Goal: Task Accomplishment & Management: Use online tool/utility

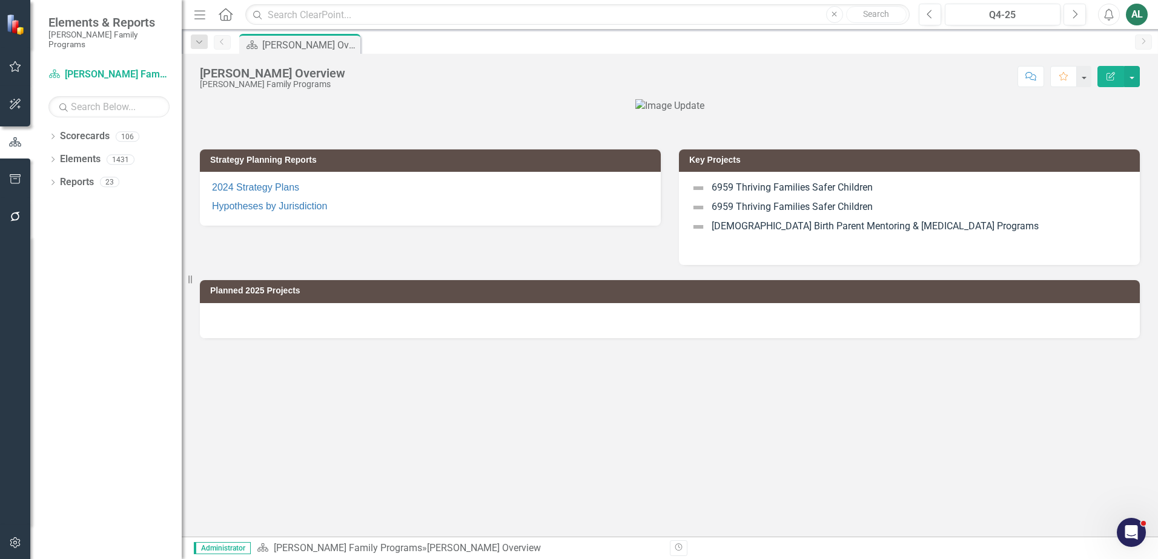
click at [47, 128] on div "Dropdown Scorecards 106 Dropdown [PERSON_NAME] Family Programs Dropdown Strateg…" at bounding box center [105, 343] width 151 height 433
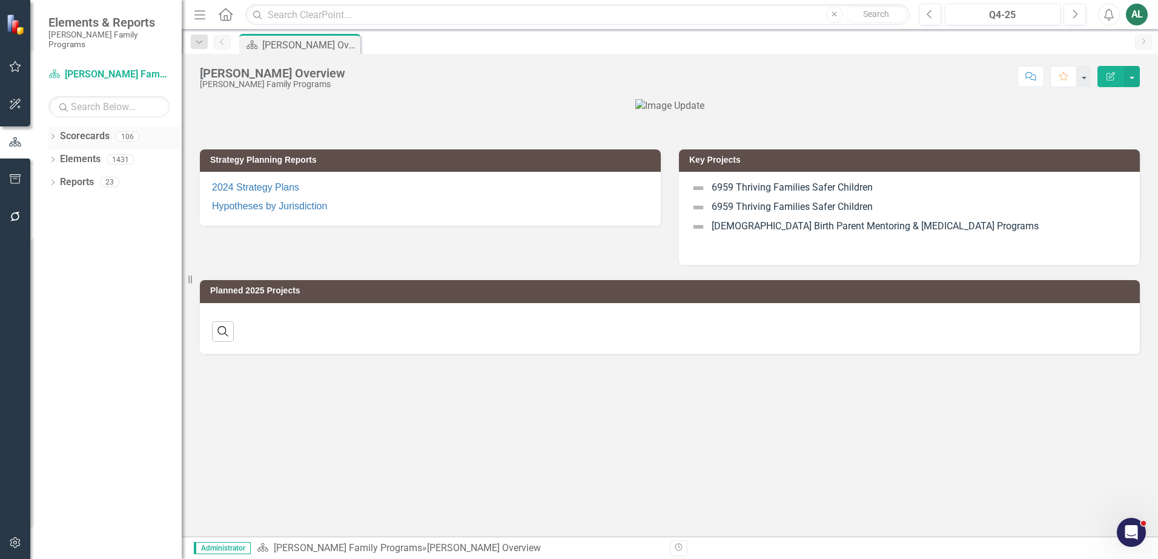
click at [50, 134] on icon "Dropdown" at bounding box center [52, 137] width 8 height 7
click at [58, 156] on icon "Dropdown" at bounding box center [58, 159] width 9 height 7
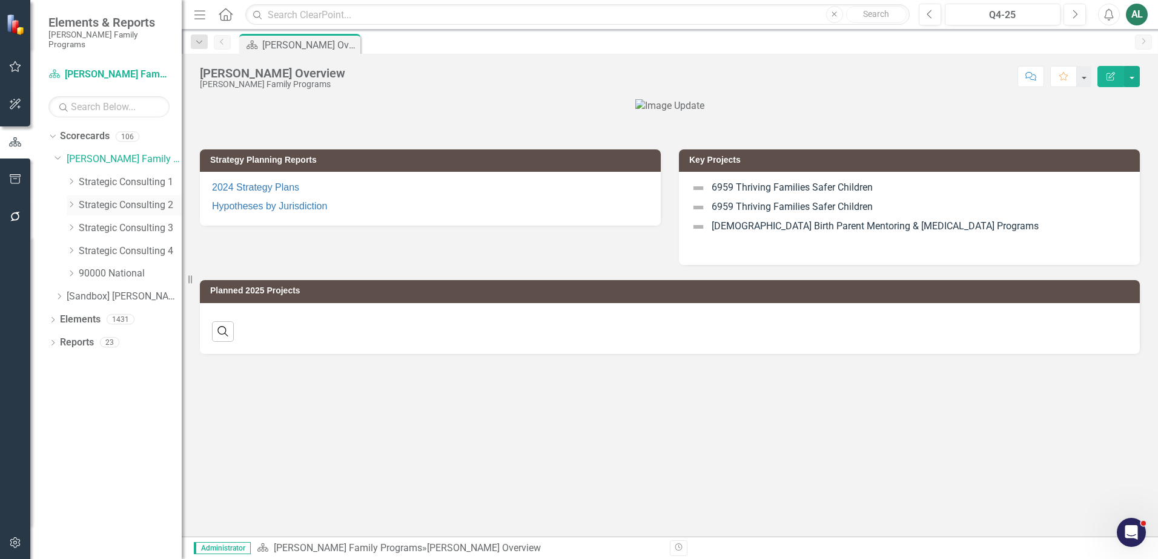
click at [71, 201] on icon "Dropdown" at bounding box center [71, 204] width 9 height 7
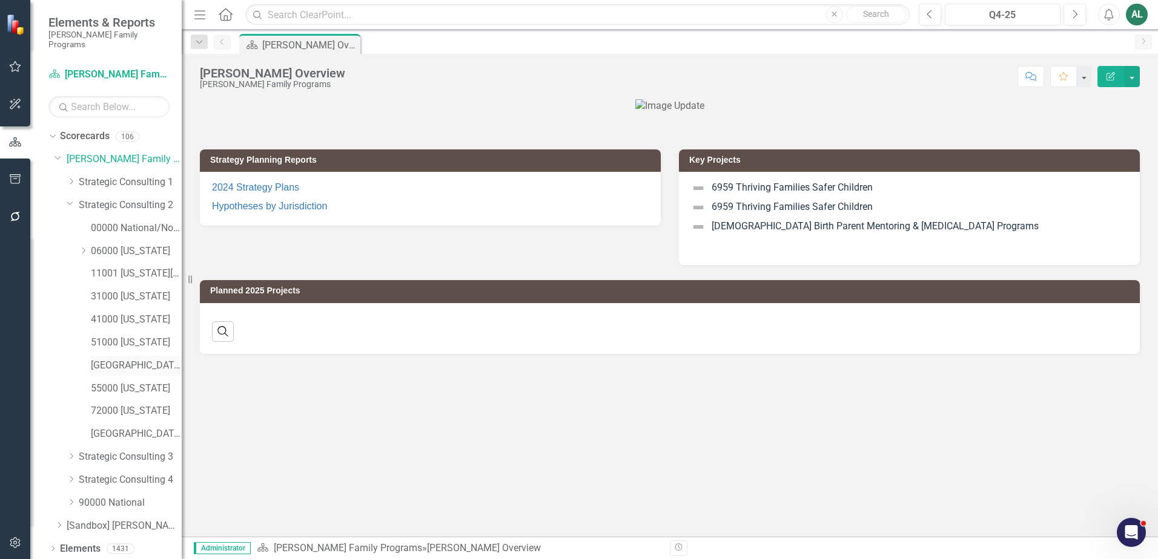
scroll to position [16, 0]
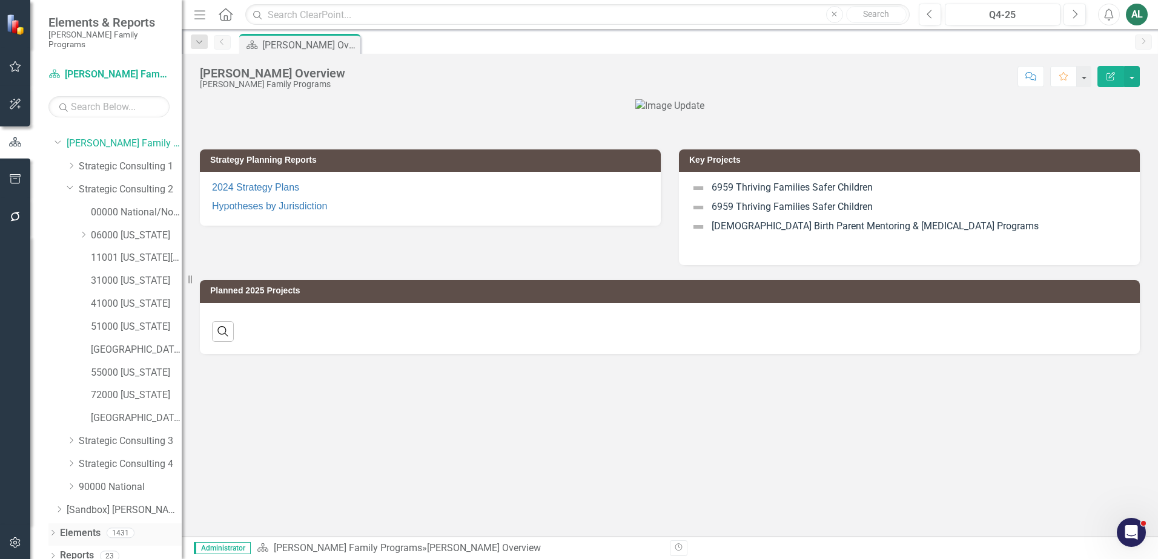
click at [53, 531] on icon "Dropdown" at bounding box center [52, 534] width 8 height 7
click at [56, 509] on icon "Dropdown" at bounding box center [58, 512] width 8 height 7
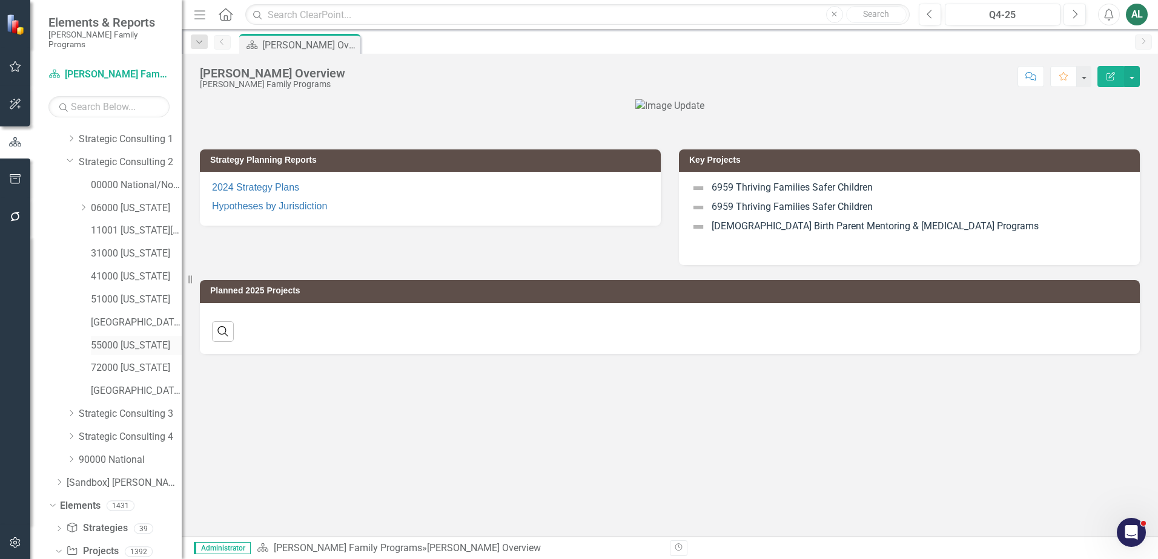
scroll to position [0, 0]
click at [128, 202] on link "Strategic Consulting 2" at bounding box center [130, 206] width 103 height 14
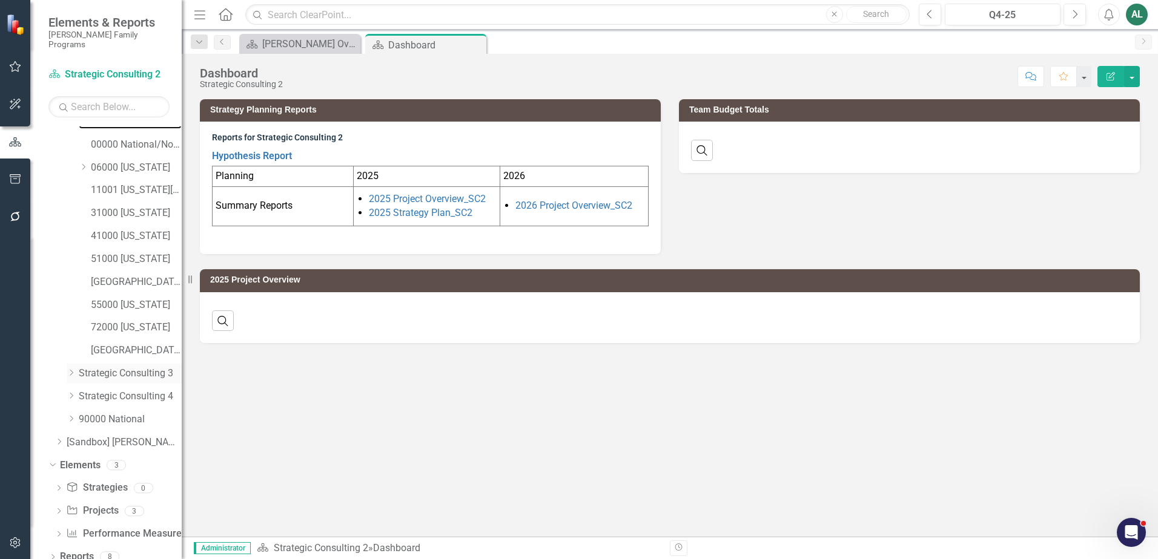
scroll to position [84, 0]
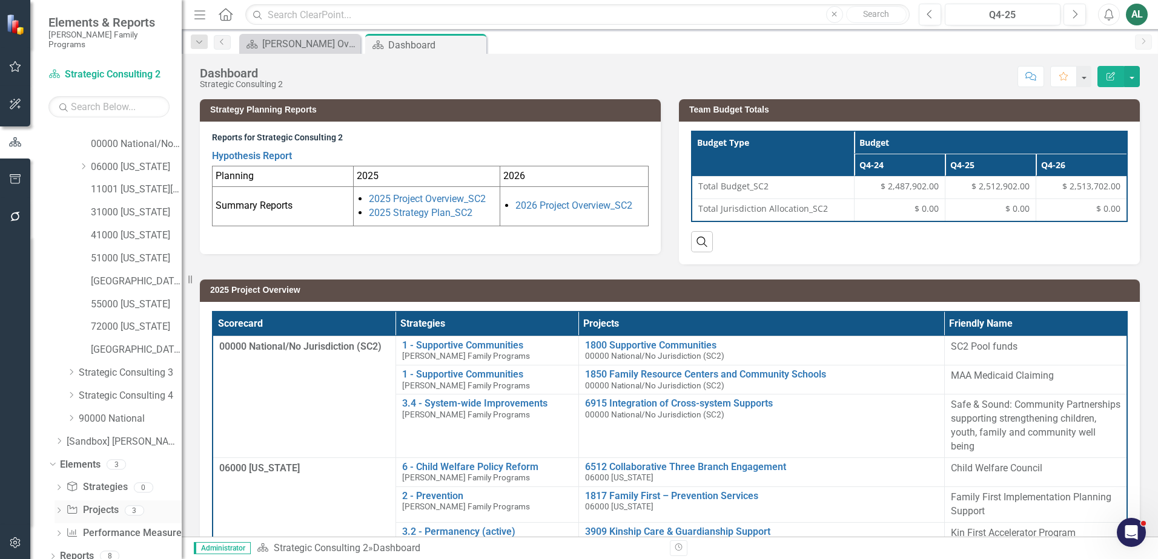
click at [59, 509] on icon "Dropdown" at bounding box center [58, 512] width 8 height 7
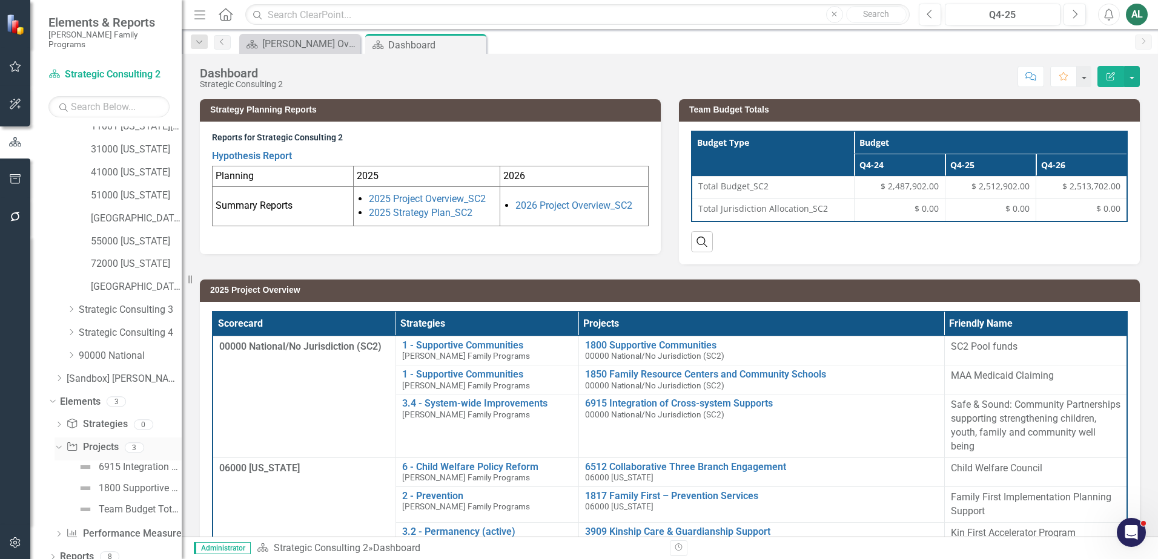
scroll to position [148, 0]
click at [125, 504] on div "Team Budget Totals" at bounding box center [140, 509] width 83 height 11
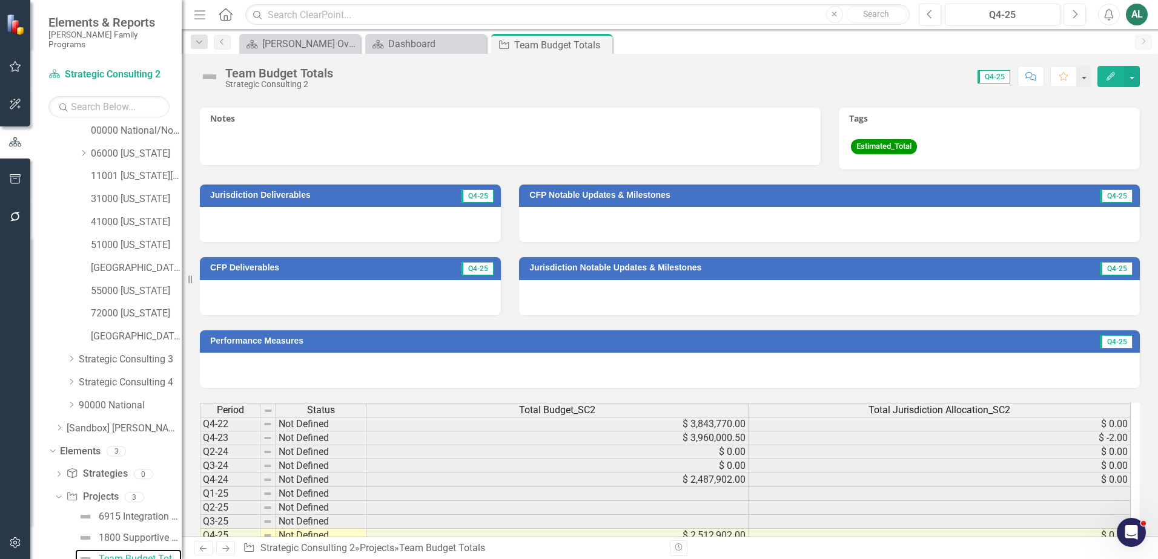
scroll to position [361, 0]
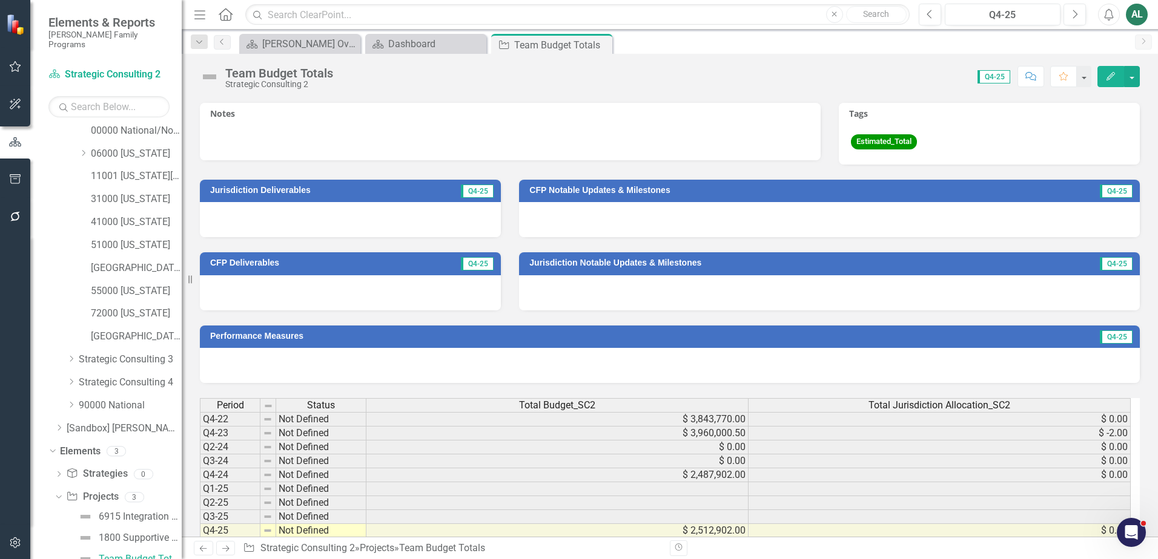
click at [602, 406] on div "Total Budget_SC2" at bounding box center [556, 405] width 381 height 13
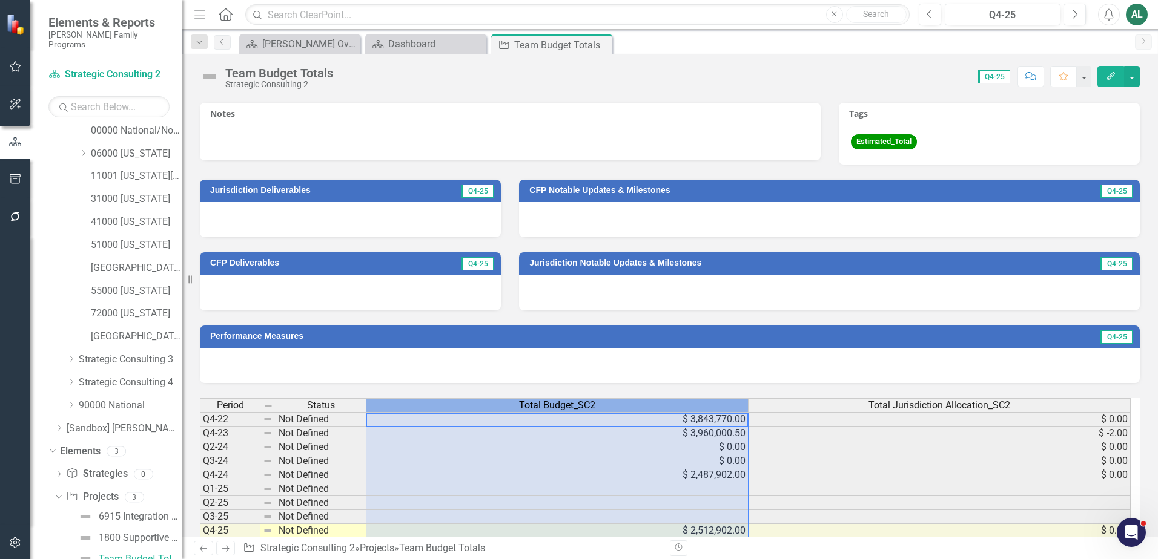
click at [602, 406] on div "Total Budget_SC2" at bounding box center [556, 405] width 381 height 13
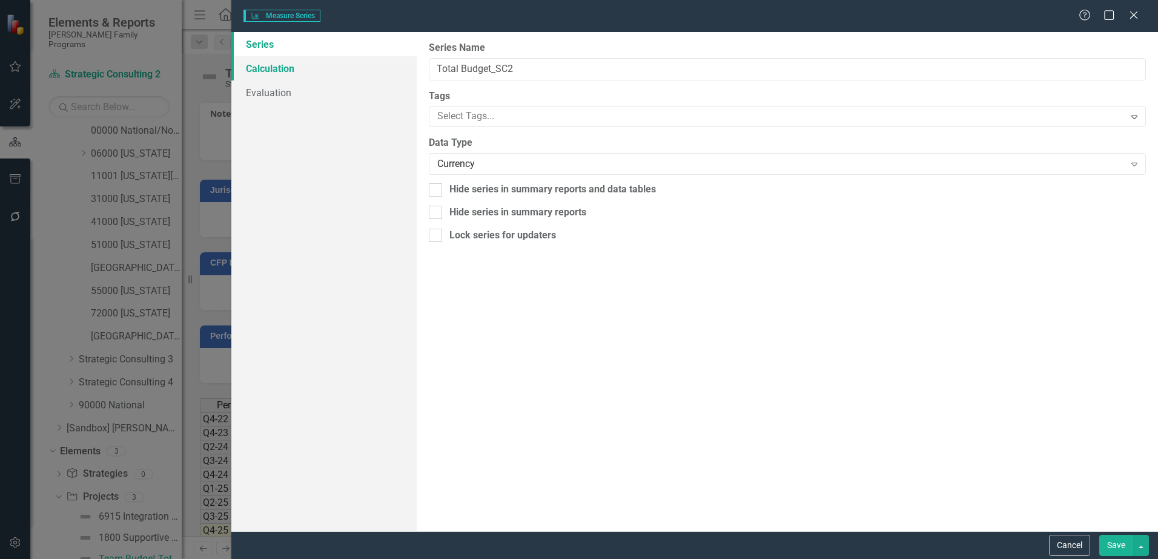
click at [312, 67] on link "Calculation" at bounding box center [323, 68] width 185 height 24
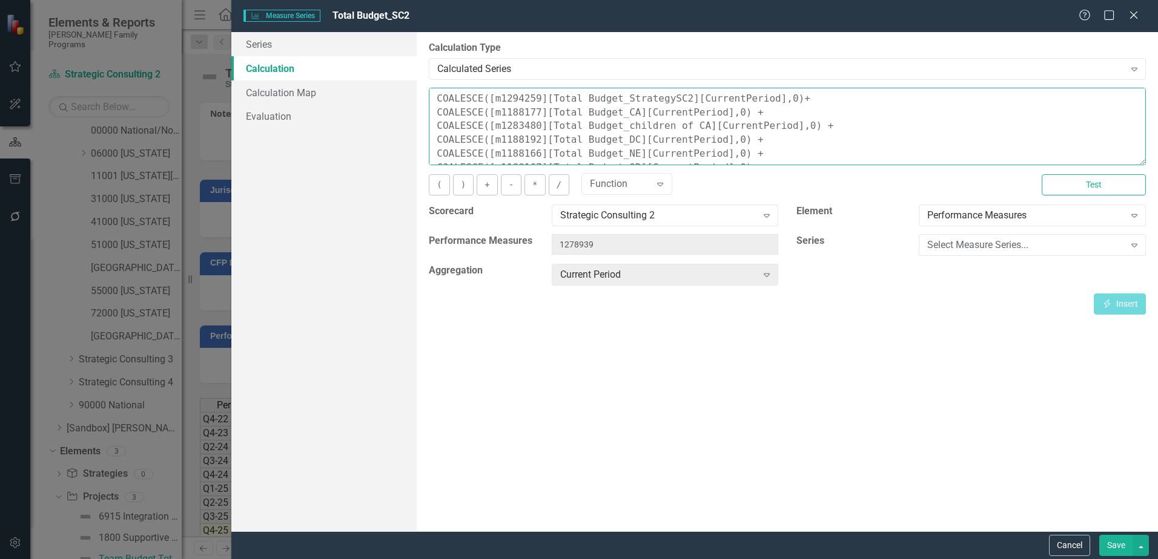
drag, startPoint x: 820, startPoint y: 125, endPoint x: 429, endPoint y: 118, distance: 391.2
click at [429, 118] on textarea "COALESCE([m1294259][Total Budget_StrategySC2][CurrentPeriod],0)+ COALESCE([m118…" at bounding box center [787, 126] width 717 height 77
type textarea "COALESCE([m1294259][Total Budget_StrategySC2][CurrentPeriod],0)+ COALESCE([m118…"
click at [1095, 183] on button "Test" at bounding box center [1093, 184] width 104 height 21
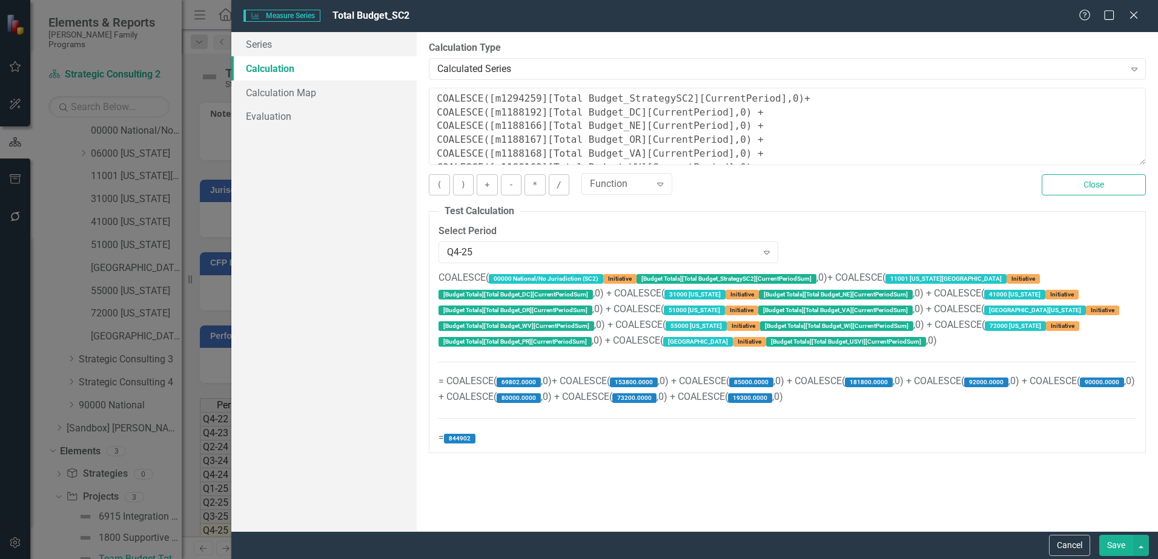
click at [1121, 547] on button "Save" at bounding box center [1116, 545] width 34 height 21
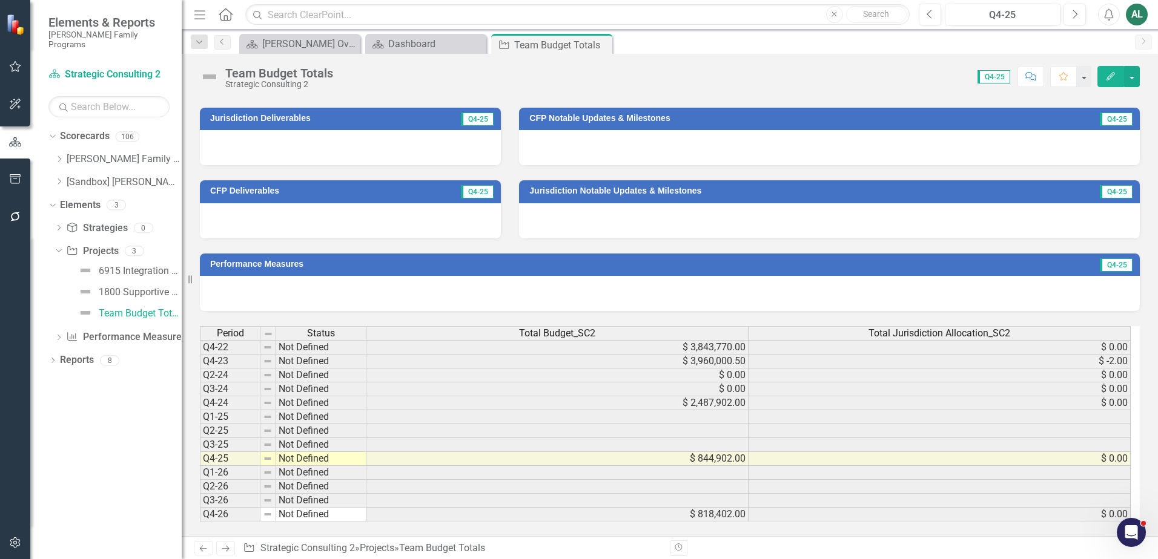
scroll to position [437, 0]
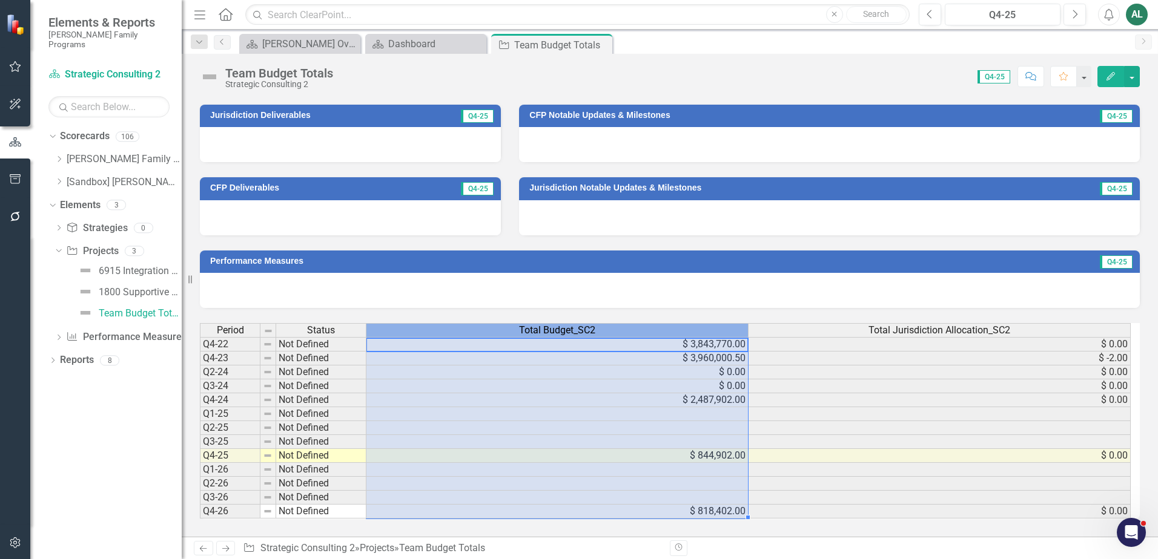
click at [648, 325] on div "Total Budget_SC2" at bounding box center [556, 330] width 381 height 13
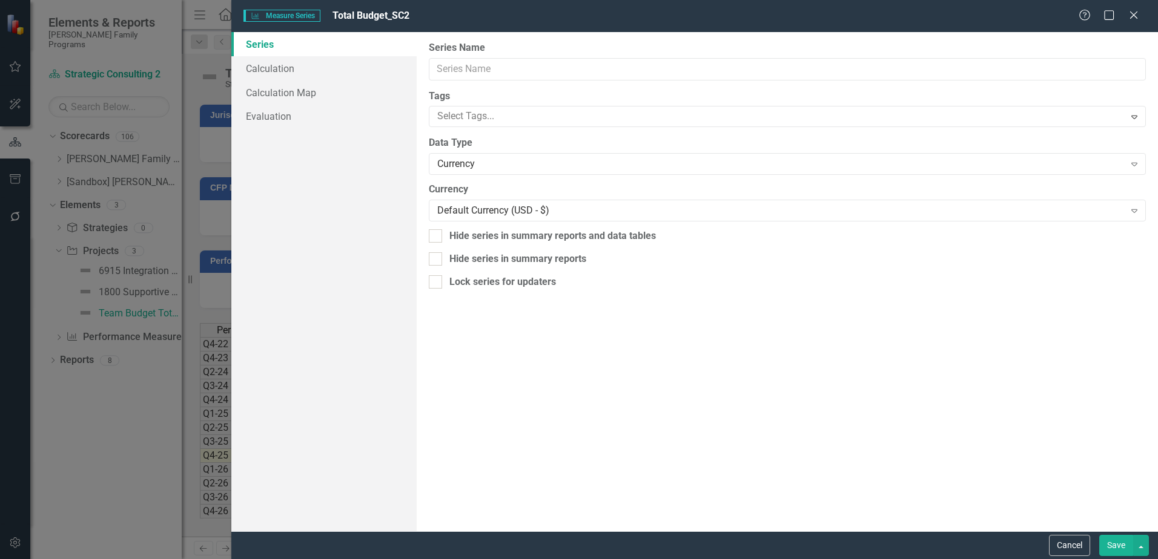
type input "Total Budget_SC2"
click at [316, 72] on link "Calculation" at bounding box center [323, 68] width 185 height 24
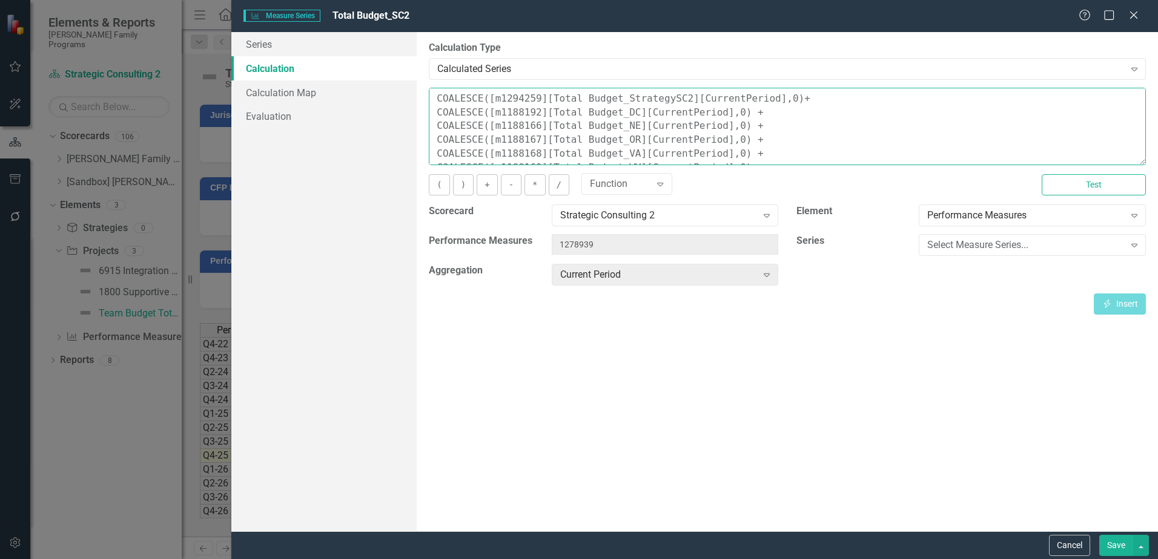
click at [788, 99] on textarea "COALESCE([m1294259][Total Budget_StrategySC2][CurrentPeriod],0)+ COALESCE([m118…" at bounding box center [787, 126] width 717 height 77
paste textarea "COALESCE([m1188177][Total Budget_CA][CurrentPeriod],0) + COALESCE([m1283480][To…"
type textarea "COALESCE([m1294259][Total Budget_StrategySC2][CurrentPeriod],0)+ COALESCE([m118…"
click at [1074, 191] on button "Test" at bounding box center [1093, 184] width 104 height 21
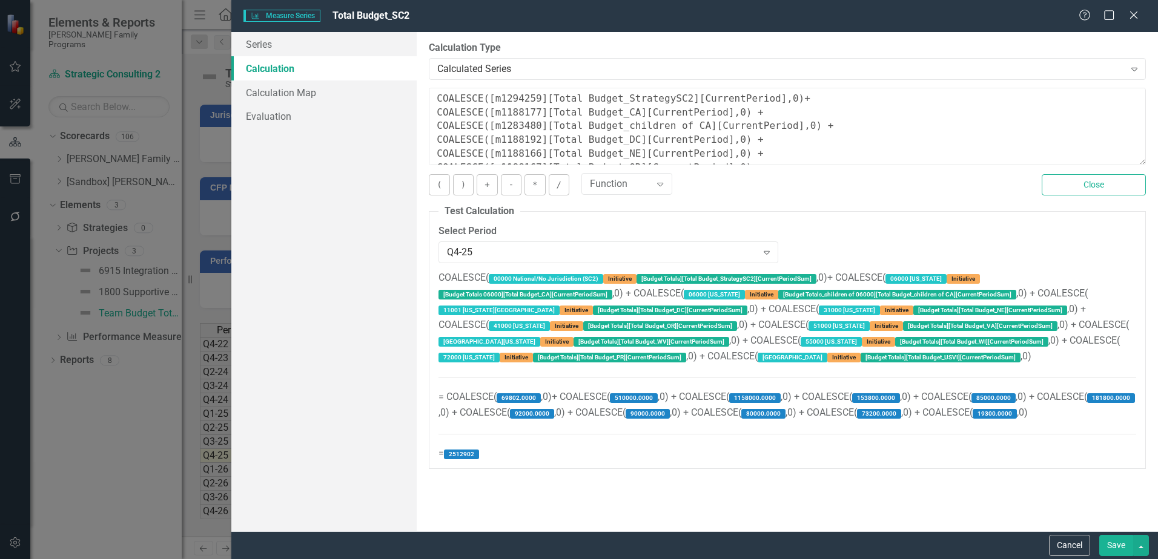
click at [1128, 544] on button "Save" at bounding box center [1116, 545] width 34 height 21
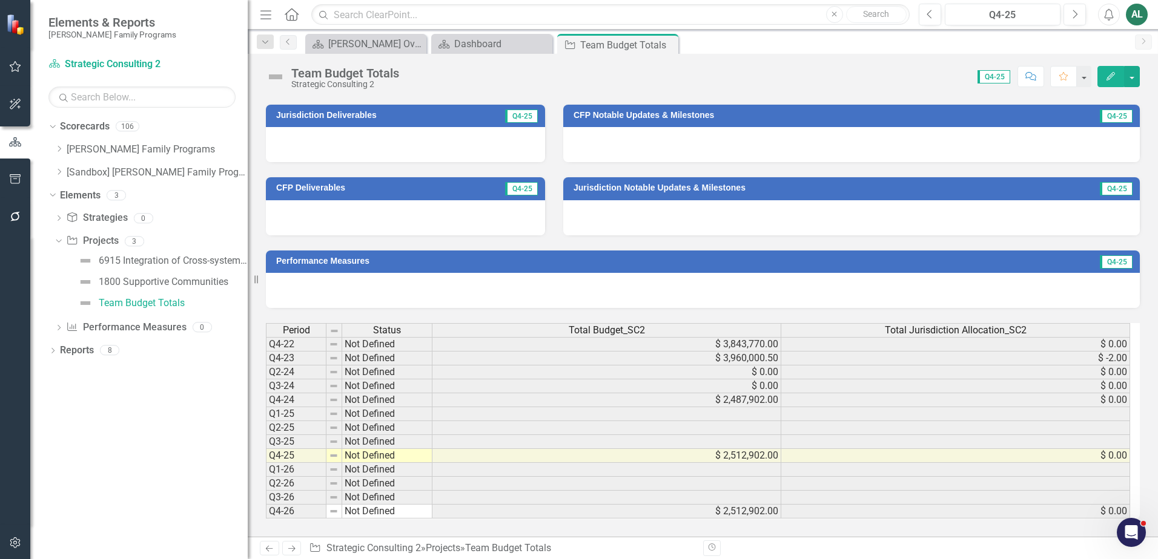
drag, startPoint x: 182, startPoint y: 246, endPoint x: 248, endPoint y: 253, distance: 66.3
click at [248, 254] on div "Resize" at bounding box center [253, 279] width 10 height 559
click at [607, 510] on td "$ 2,512,902.00" at bounding box center [606, 512] width 349 height 14
